Goal: Task Accomplishment & Management: Complete application form

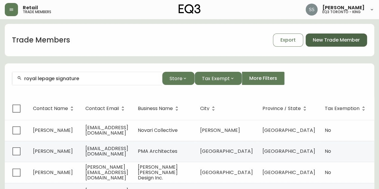
click at [343, 41] on span "New Trade Member" at bounding box center [336, 40] width 47 height 7
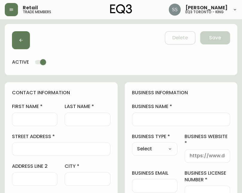
click at [49, 121] on input "first name" at bounding box center [34, 119] width 35 height 6
type input "g"
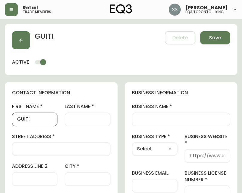
type input "GUITI"
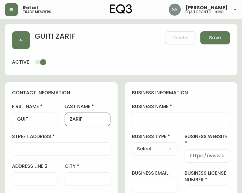
type input "ZARIF"
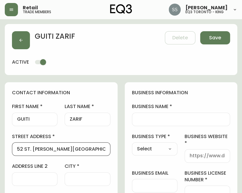
type input "52 ST. [PERSON_NAME][GEOGRAPHIC_DATA]"
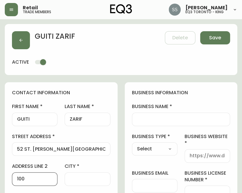
type input "100"
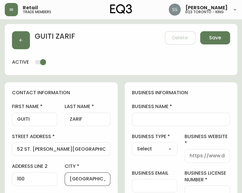
type input "[GEOGRAPHIC_DATA]"
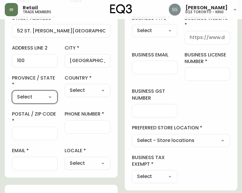
click at [46, 93] on select "Select [GEOGRAPHIC_DATA] [GEOGRAPHIC_DATA] [GEOGRAPHIC_DATA] [GEOGRAPHIC_DATA] …" at bounding box center [35, 97] width 46 height 9
select select "ON"
click at [12, 93] on select "Select [GEOGRAPHIC_DATA] [GEOGRAPHIC_DATA] [GEOGRAPHIC_DATA] [GEOGRAPHIC_DATA] …" at bounding box center [35, 97] width 46 height 9
type input "[GEOGRAPHIC_DATA]"
click at [93, 84] on div "Select [GEOGRAPHIC_DATA] [GEOGRAPHIC_DATA]" at bounding box center [88, 90] width 46 height 13
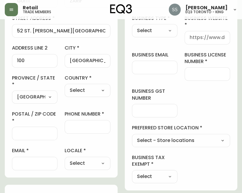
click at [94, 89] on select "Select [GEOGRAPHIC_DATA] [GEOGRAPHIC_DATA]" at bounding box center [88, 90] width 46 height 9
select select "CA"
click at [65, 86] on select "Select [GEOGRAPHIC_DATA] [GEOGRAPHIC_DATA]" at bounding box center [88, 90] width 46 height 9
type input "[GEOGRAPHIC_DATA]"
click at [37, 135] on input "postal / zip code" at bounding box center [34, 133] width 35 height 6
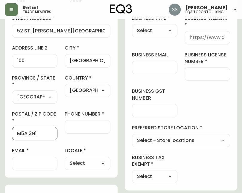
type input "M5A 3N1"
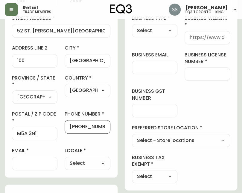
type input "[PHONE_NUMBER]"
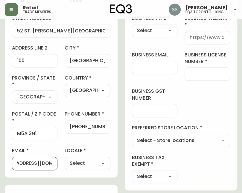
scroll to position [0, 28]
type input "[EMAIL_ADDRESS][DOMAIN_NAME]"
click at [100, 159] on select "Select CA_EN [GEOGRAPHIC_DATA] US_EN" at bounding box center [88, 163] width 46 height 9
select select "CA_EN"
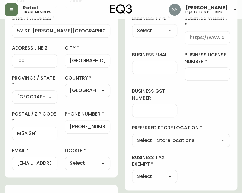
click at [65, 159] on select "Select CA_EN [GEOGRAPHIC_DATA] US_EN" at bounding box center [88, 163] width 46 height 9
type input "CA_EN"
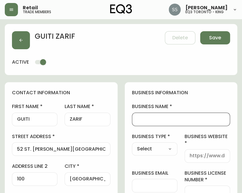
click at [174, 117] on input "business name" at bounding box center [181, 119] width 88 height 6
